Goal: Task Accomplishment & Management: Use online tool/utility

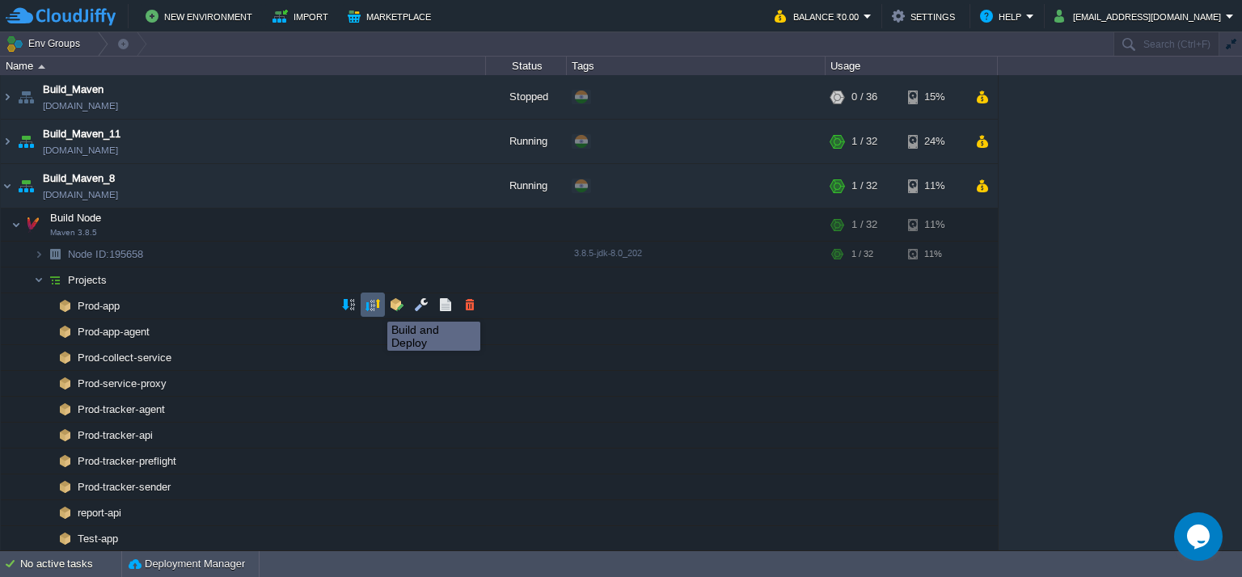
click at [375, 307] on button "button" at bounding box center [373, 305] width 15 height 15
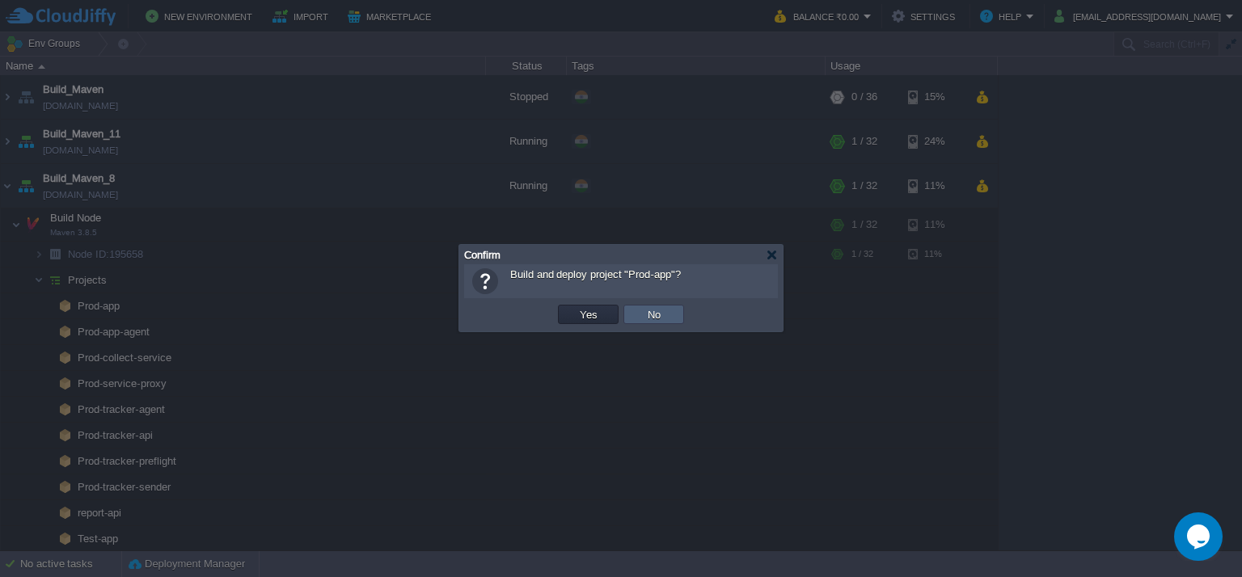
click at [663, 307] on td "No" at bounding box center [654, 314] width 61 height 19
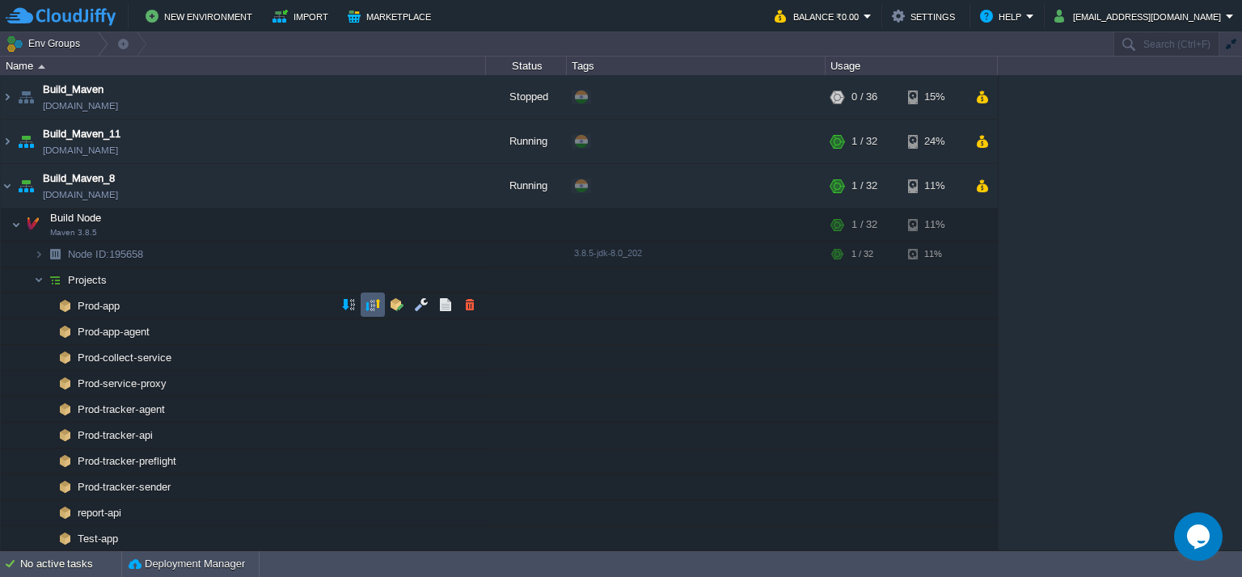
click at [370, 304] on button "button" at bounding box center [373, 305] width 15 height 15
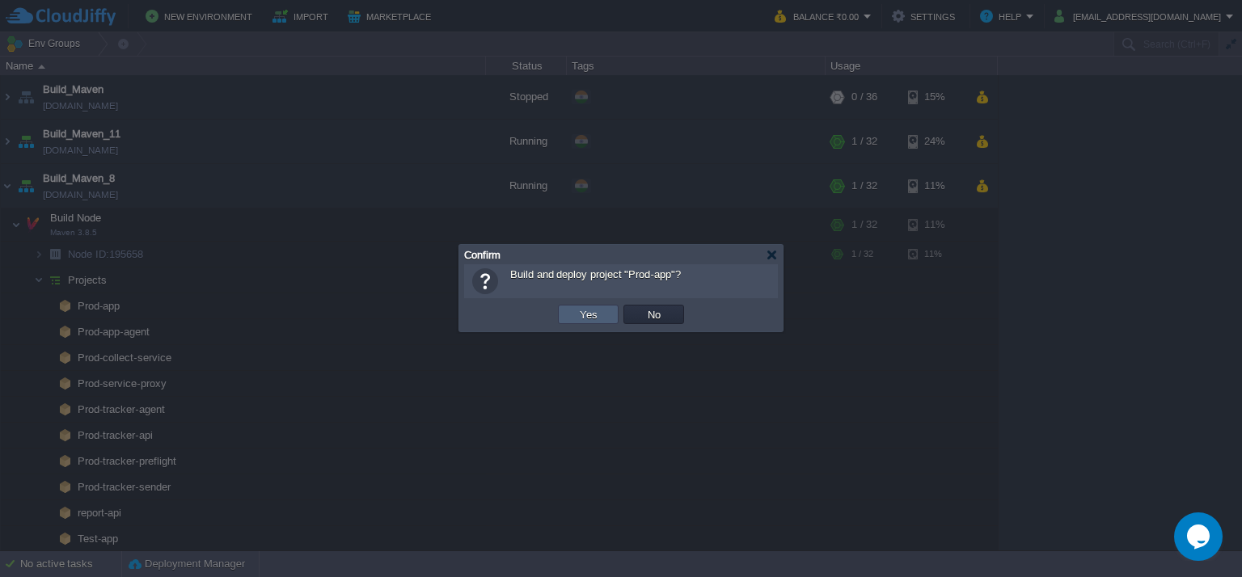
click at [610, 314] on td "Yes" at bounding box center [588, 314] width 61 height 19
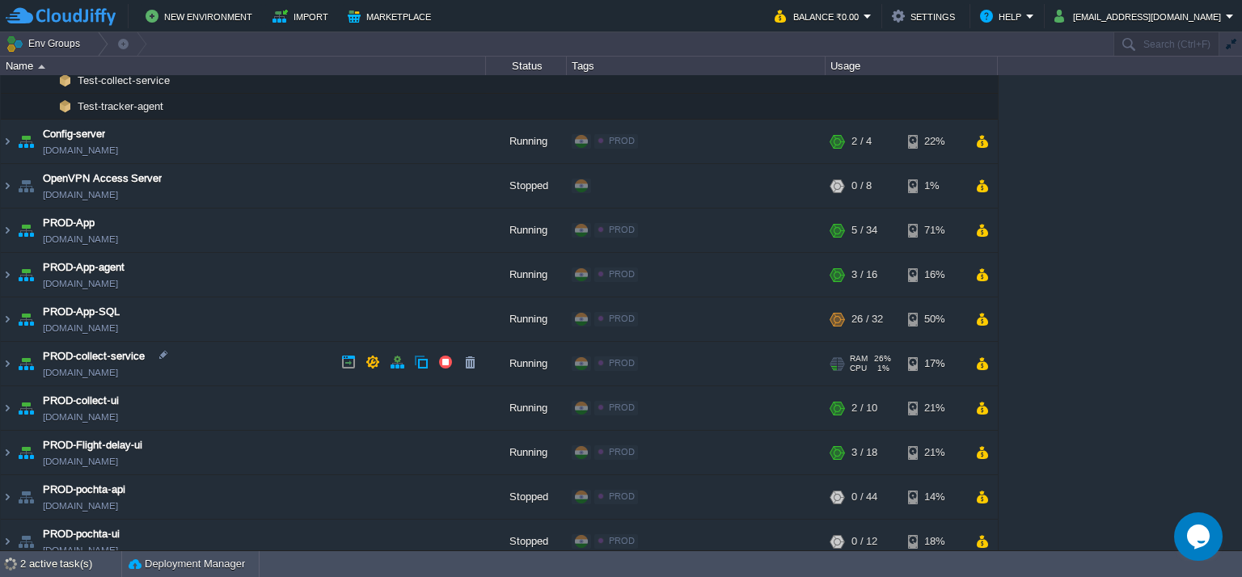
scroll to position [531, 0]
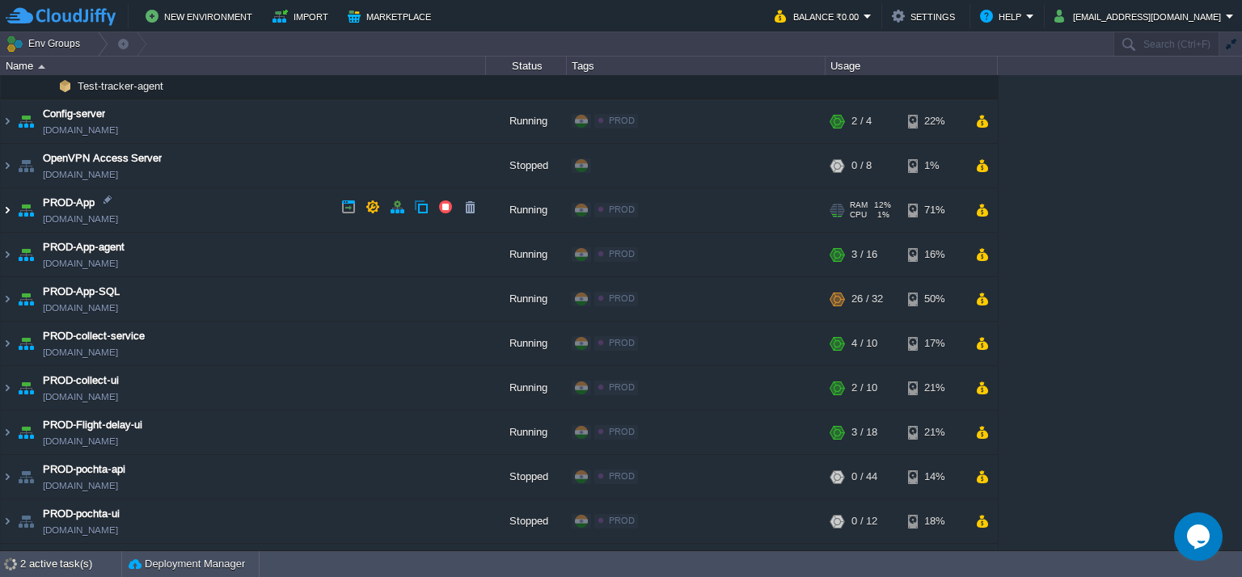
click at [2, 205] on img at bounding box center [7, 210] width 13 height 44
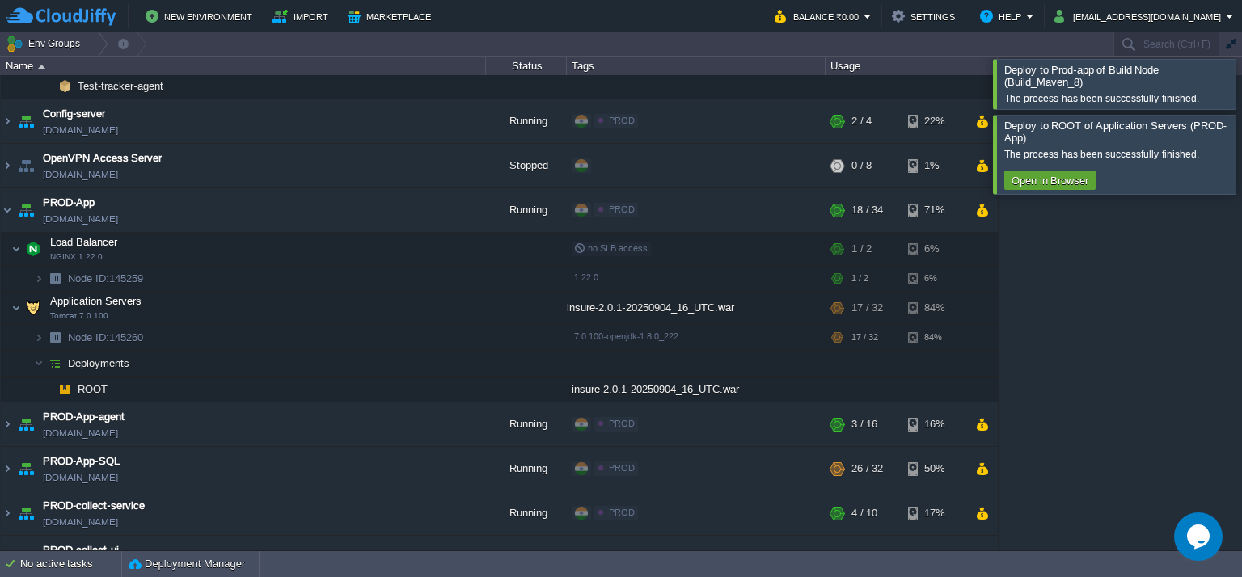
scroll to position [197, 0]
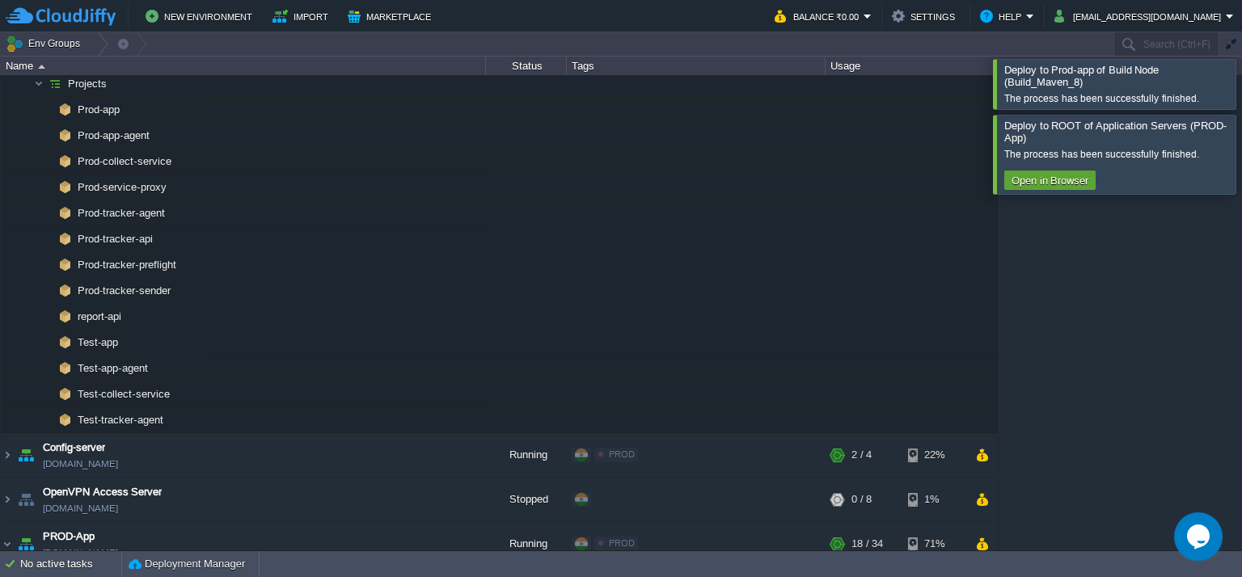
click at [1241, 67] on div at bounding box center [1262, 83] width 0 height 49
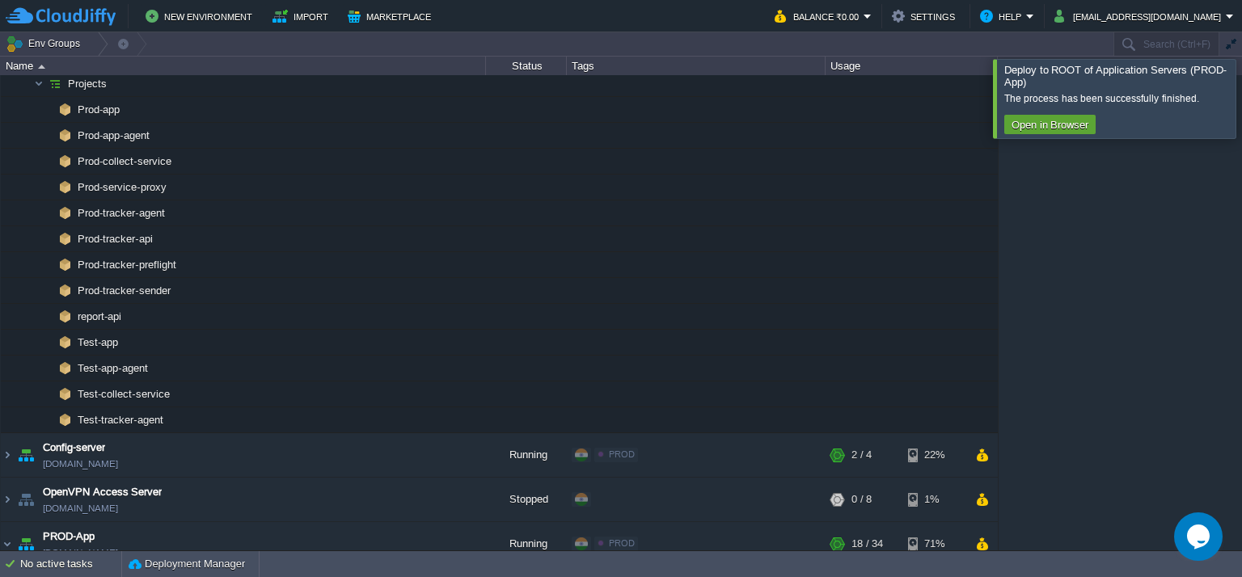
click at [1241, 108] on div at bounding box center [1262, 98] width 0 height 78
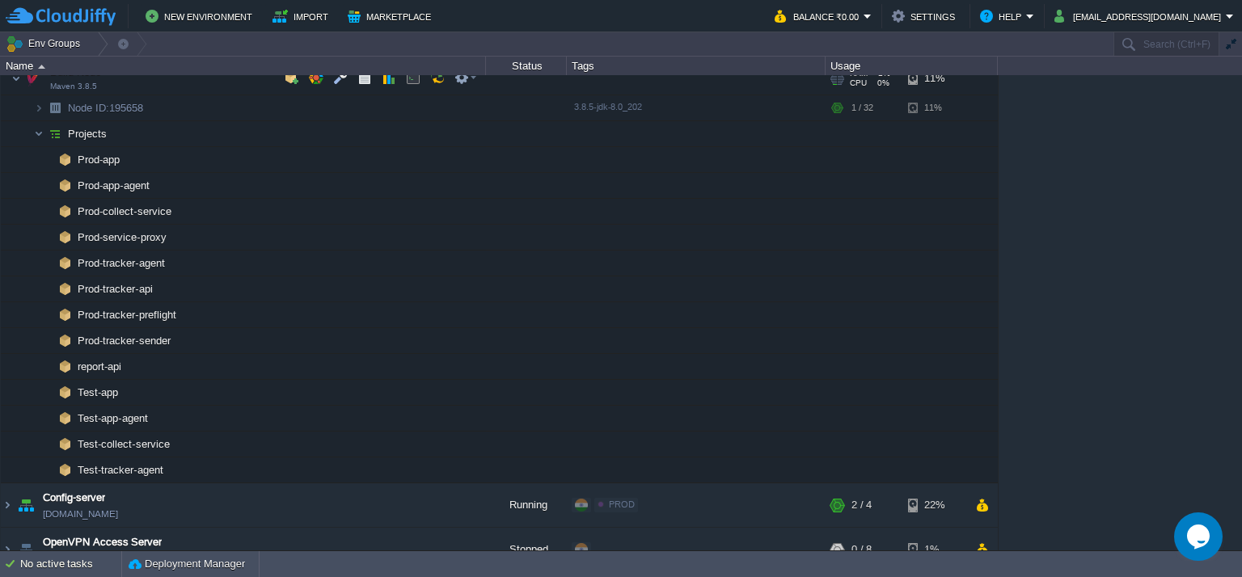
scroll to position [35, 0]
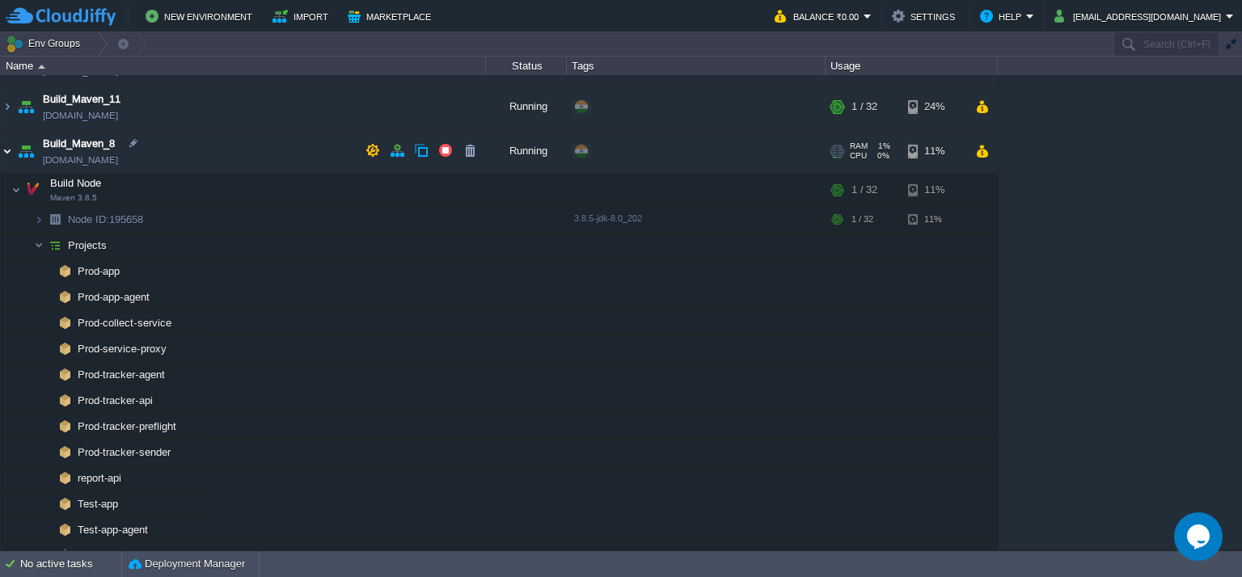
click at [11, 150] on img at bounding box center [7, 151] width 13 height 44
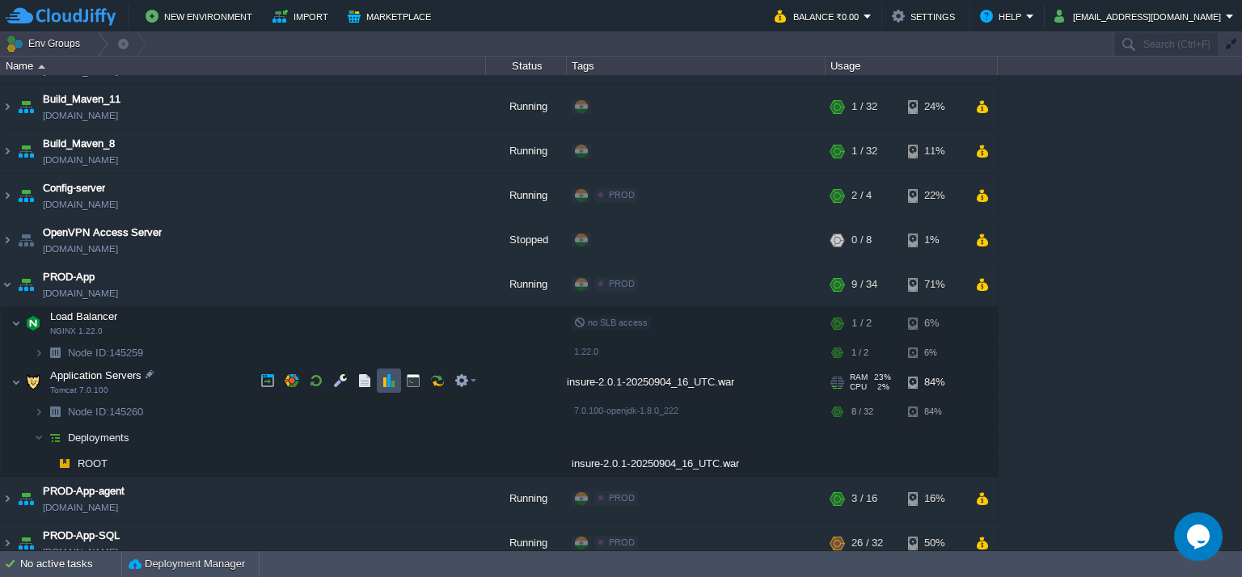
click at [385, 378] on button "button" at bounding box center [389, 381] width 15 height 15
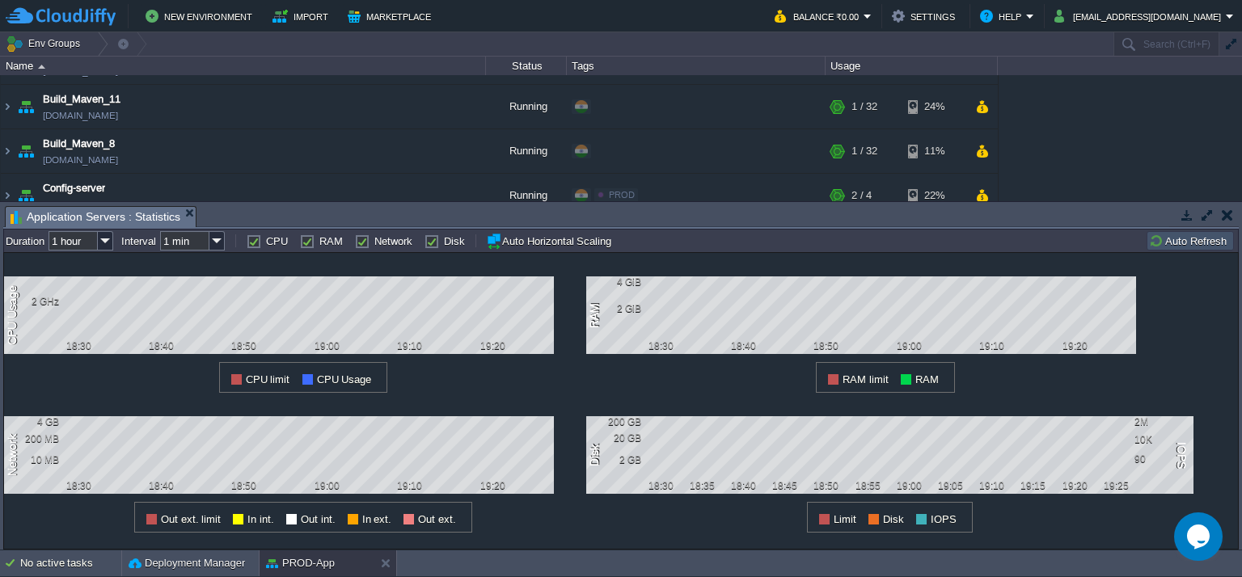
click at [188, 207] on em "Application Servers : Statistics" at bounding box center [103, 217] width 185 height 20
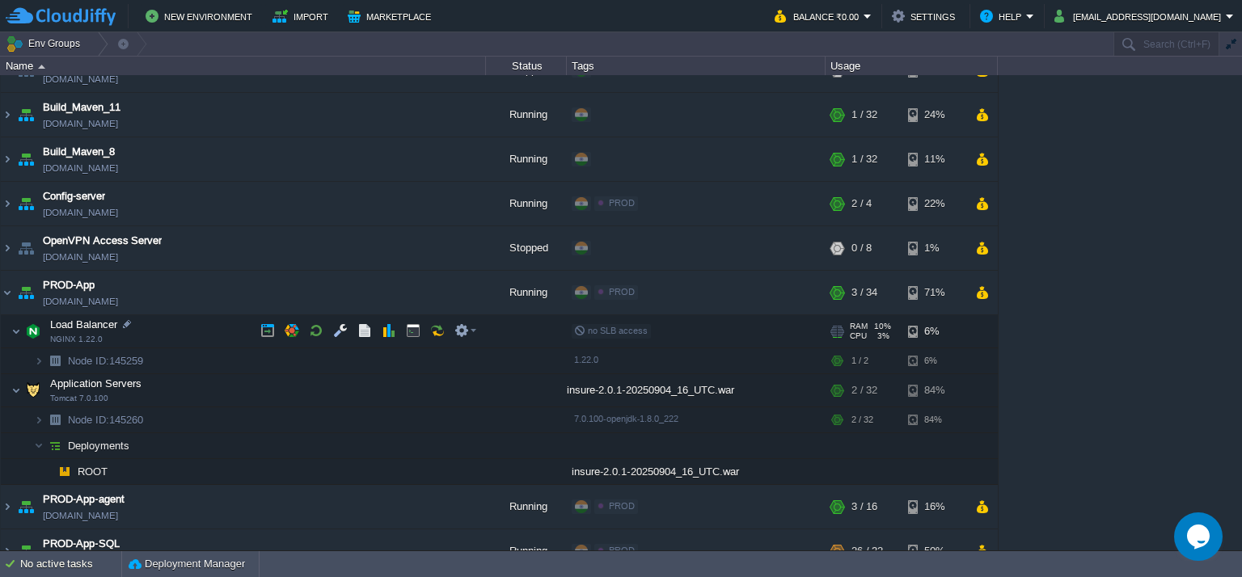
scroll to position [0, 0]
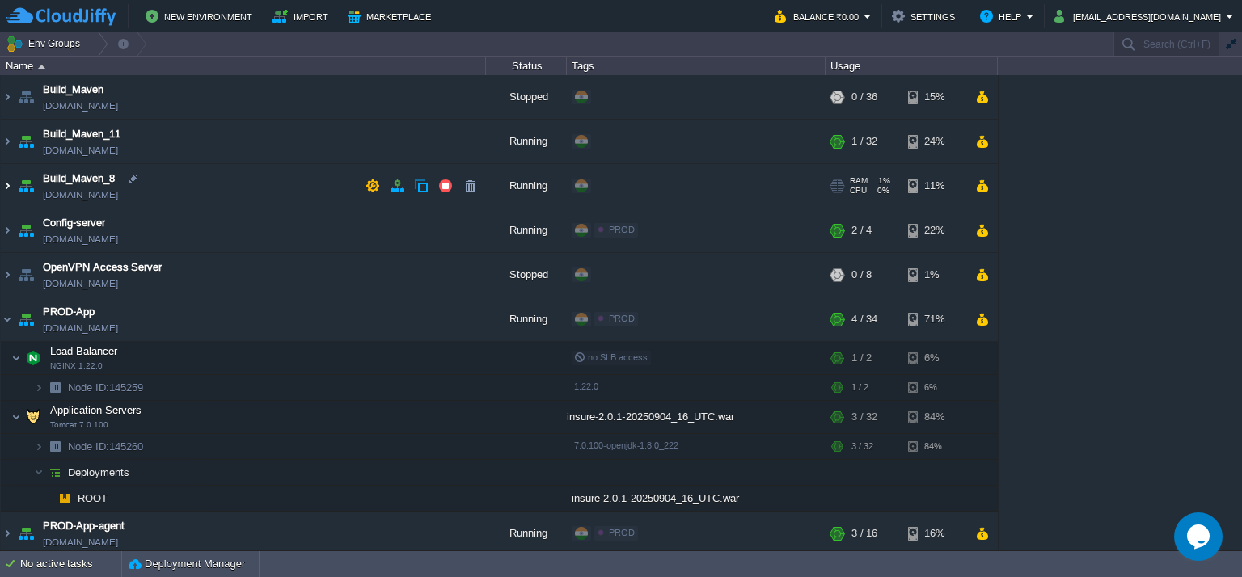
click at [3, 180] on img at bounding box center [7, 186] width 13 height 44
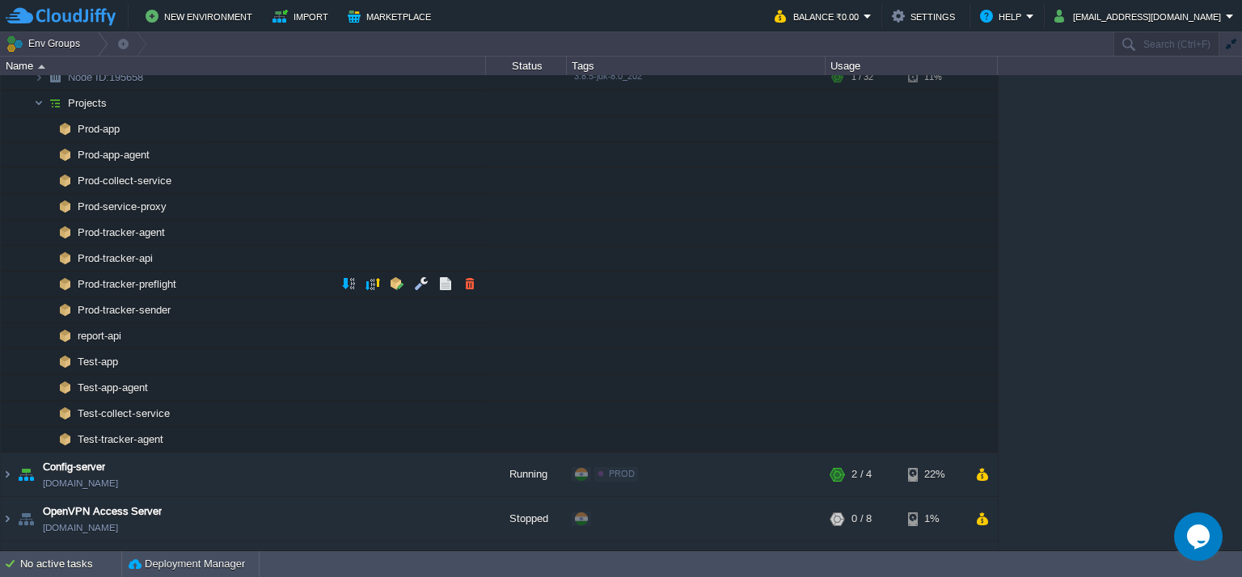
scroll to position [243, 0]
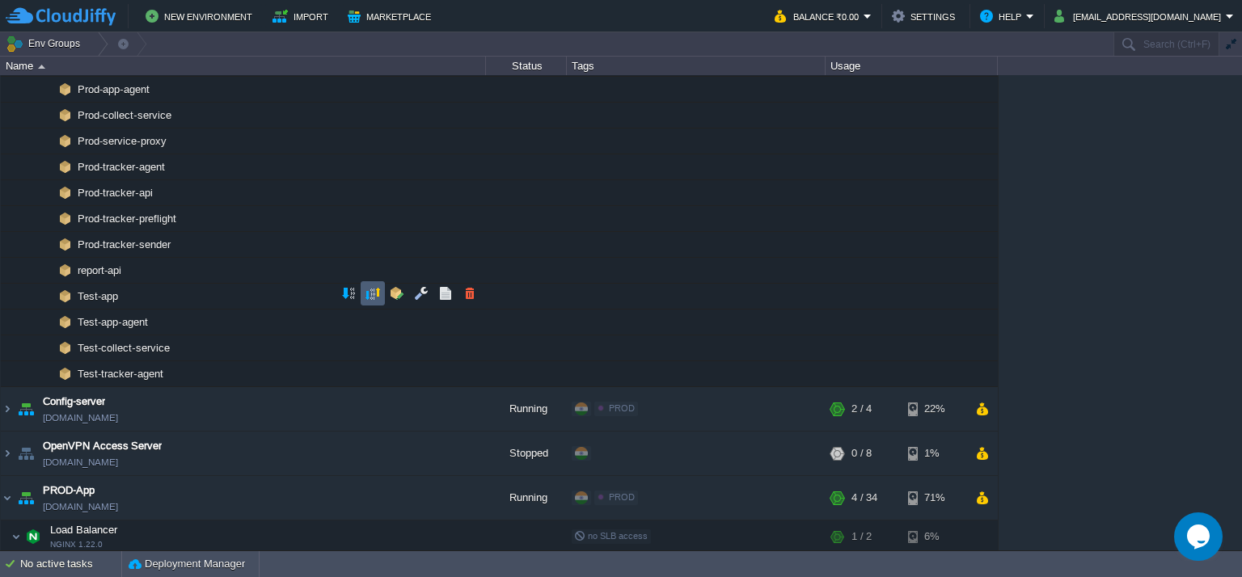
click at [367, 292] on button "button" at bounding box center [373, 293] width 15 height 15
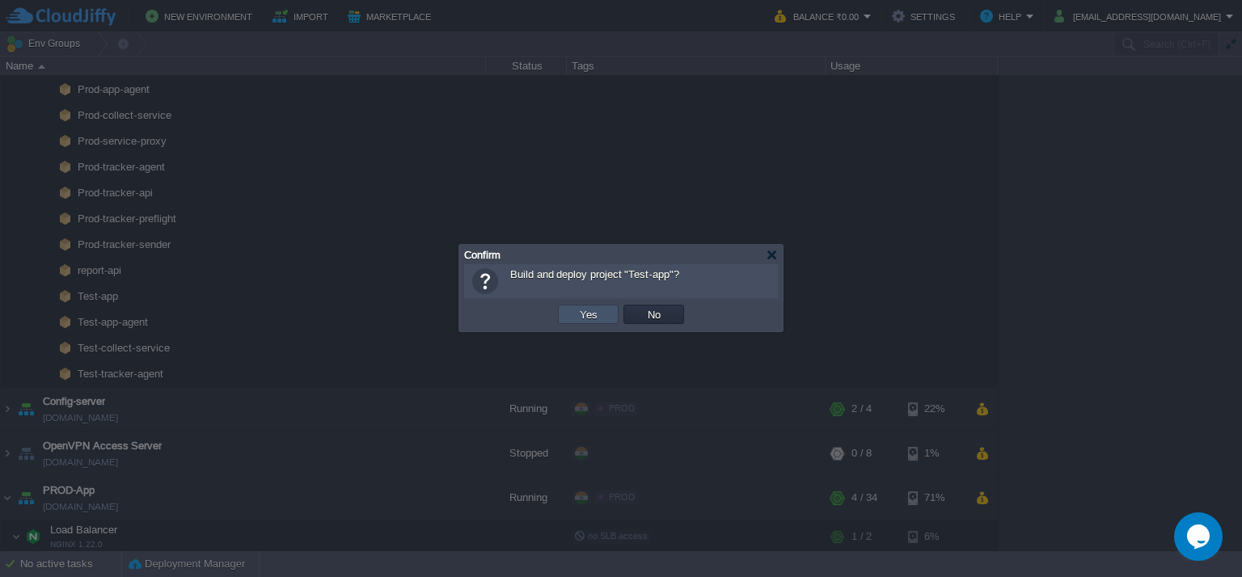
click at [578, 317] on button "Yes" at bounding box center [588, 314] width 27 height 15
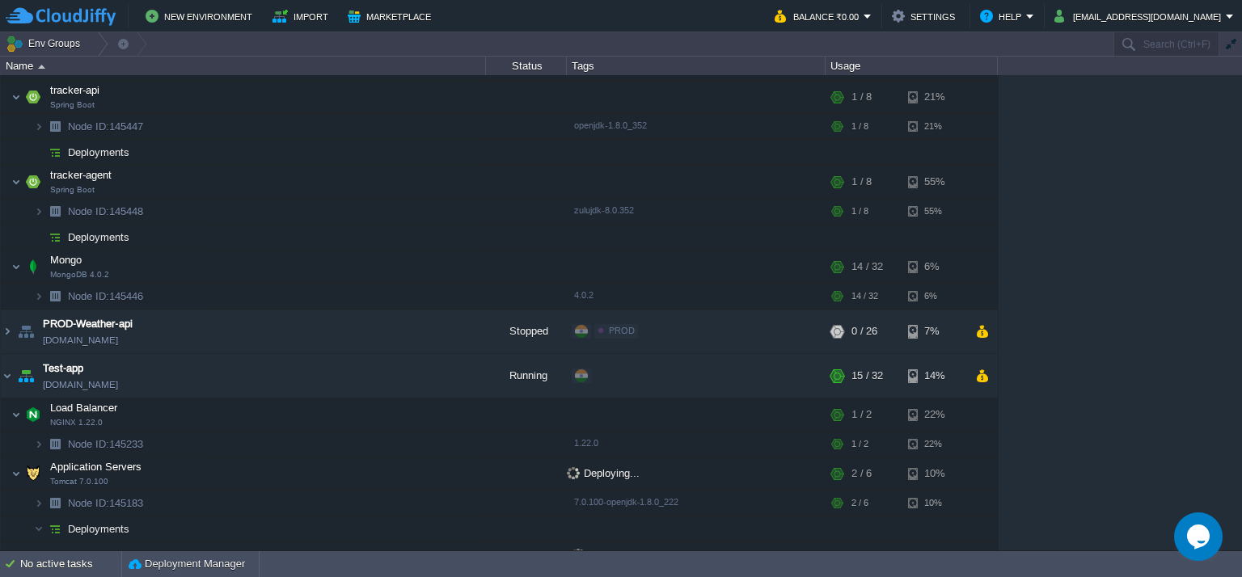
scroll to position [194, 0]
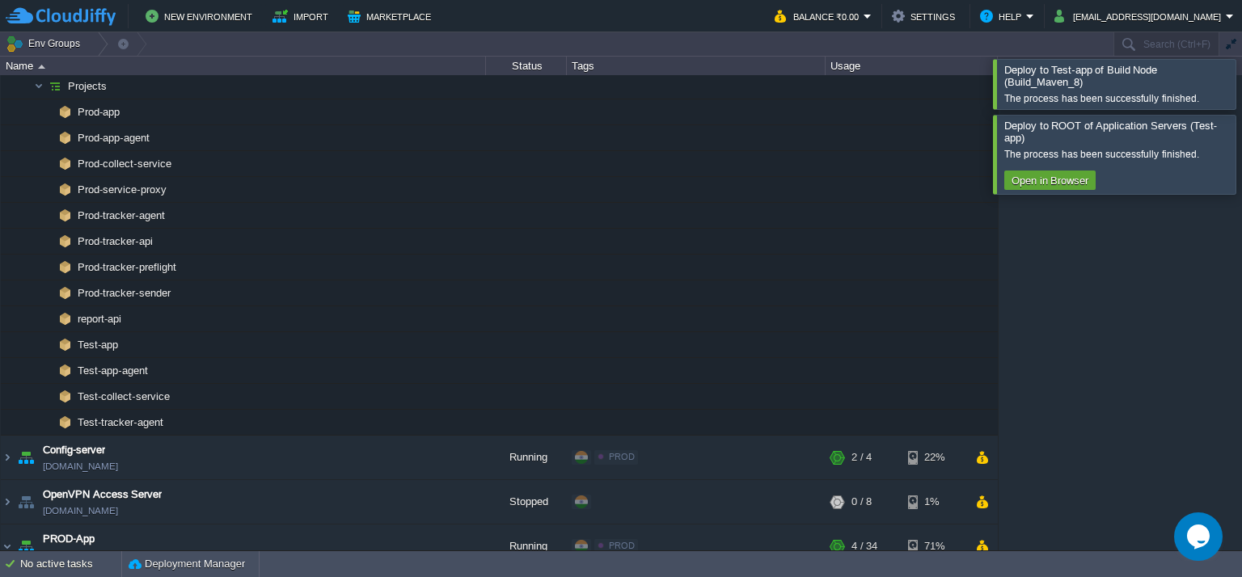
click at [1241, 83] on div at bounding box center [1262, 83] width 0 height 49
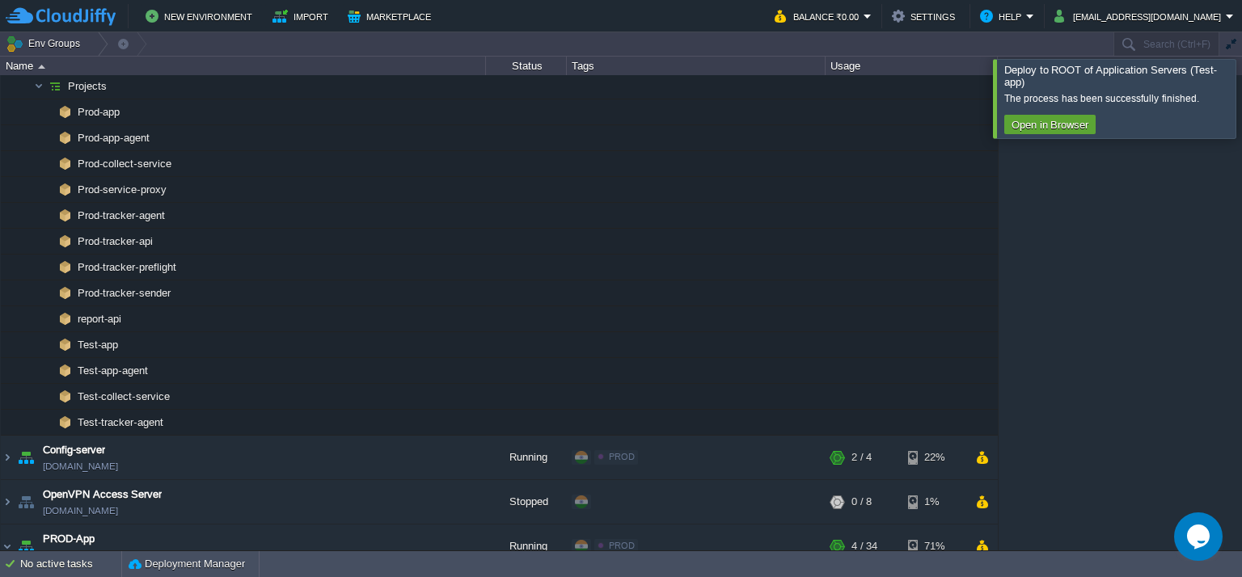
click at [1241, 116] on div at bounding box center [1262, 98] width 0 height 78
